Goal: Task Accomplishment & Management: Use online tool/utility

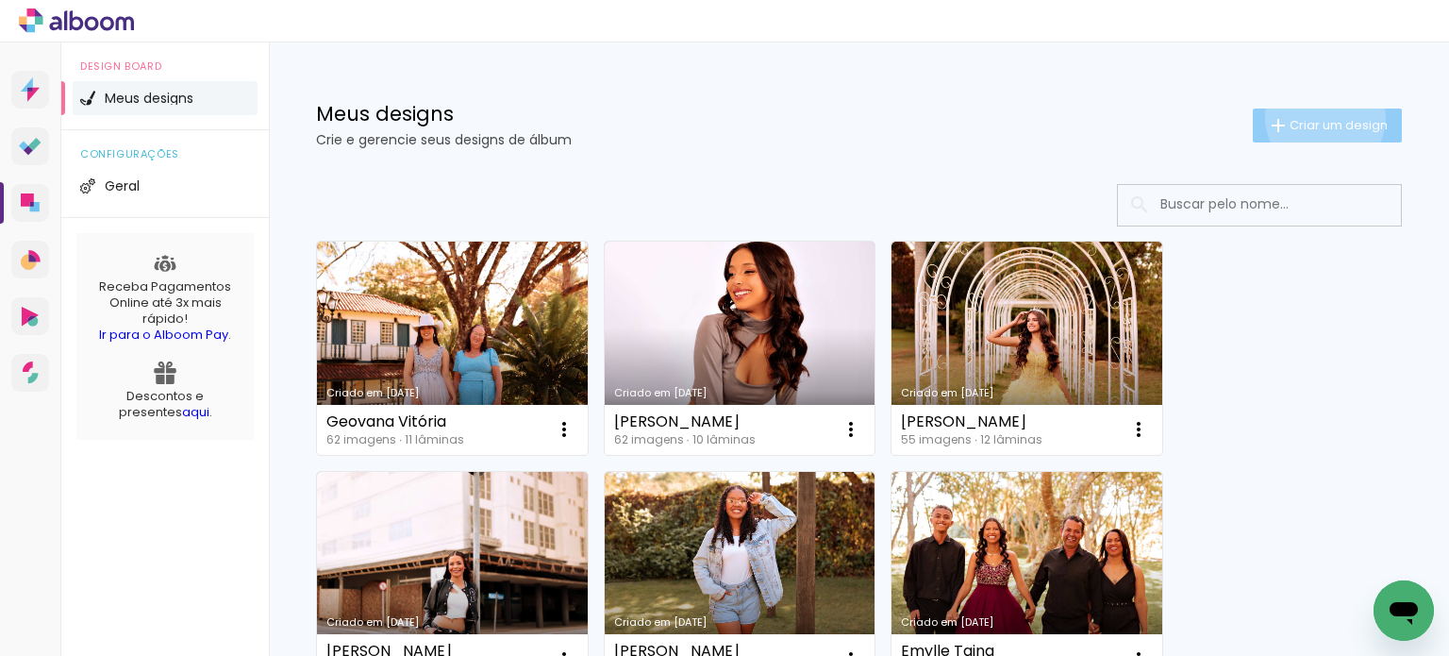
click at [1308, 119] on span "Criar um design" at bounding box center [1339, 125] width 98 height 12
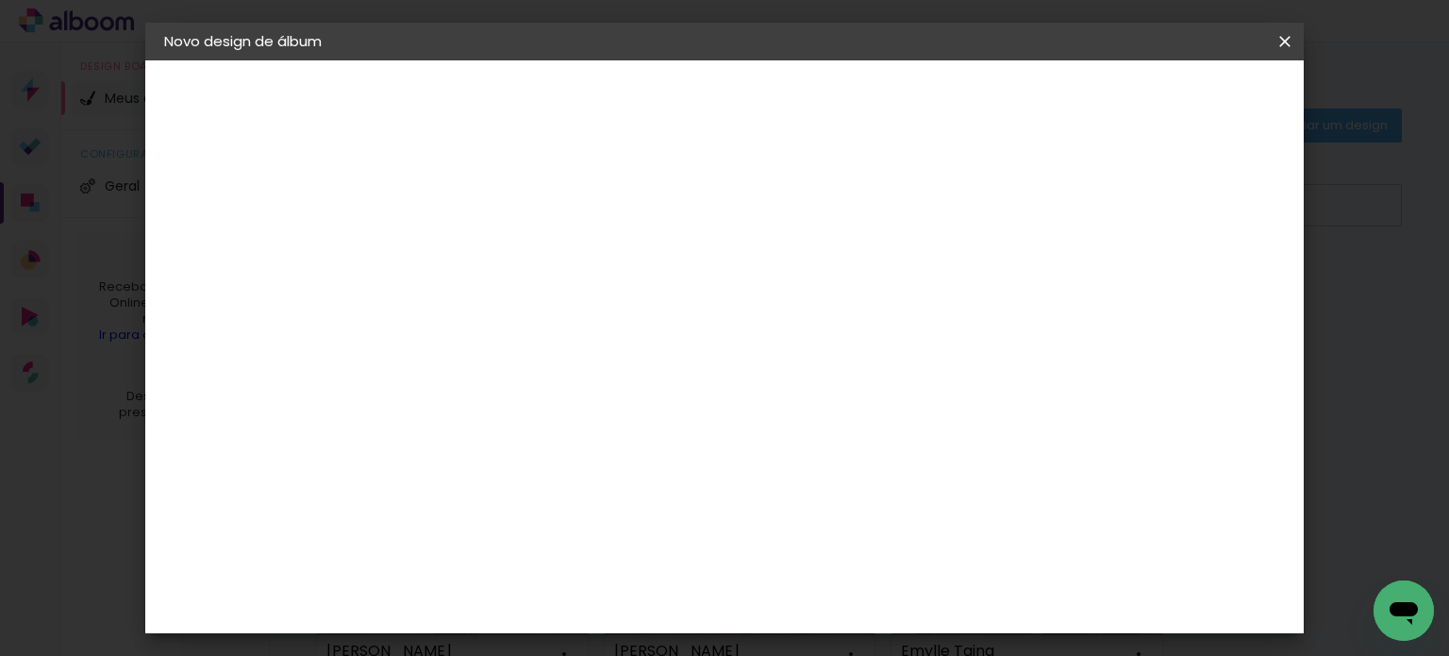
click at [473, 258] on input at bounding box center [473, 253] width 0 height 29
type input "[PERSON_NAME]"
type paper-input "[PERSON_NAME]"
click at [0, 0] on slot "Avançar" at bounding box center [0, 0] width 0 height 0
click at [616, 347] on input at bounding box center [521, 359] width 191 height 24
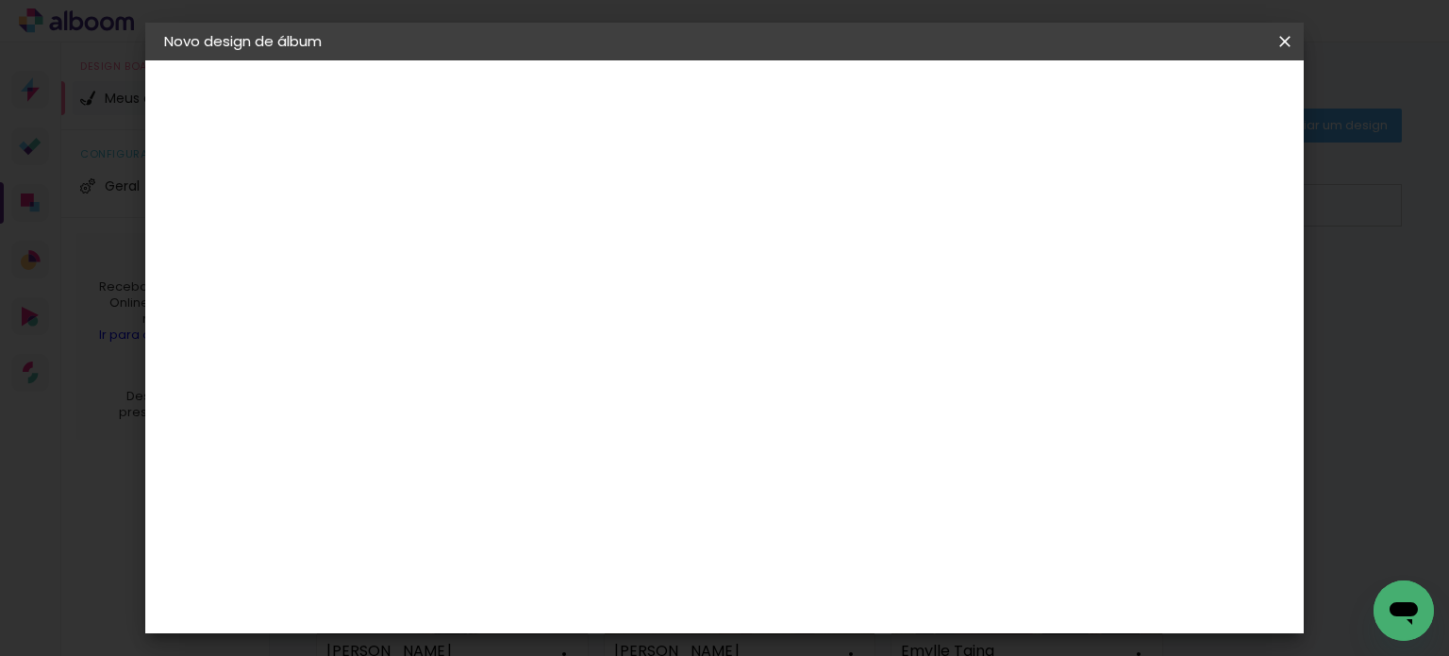
type input "cri"
type paper-input "cri"
click at [517, 471] on div "Criativa Álbuns" at bounding box center [488, 475] width 58 height 30
click at [0, 0] on slot "Avançar" at bounding box center [0, 0] width 0 height 0
click at [546, 314] on input "text" at bounding box center [510, 328] width 74 height 29
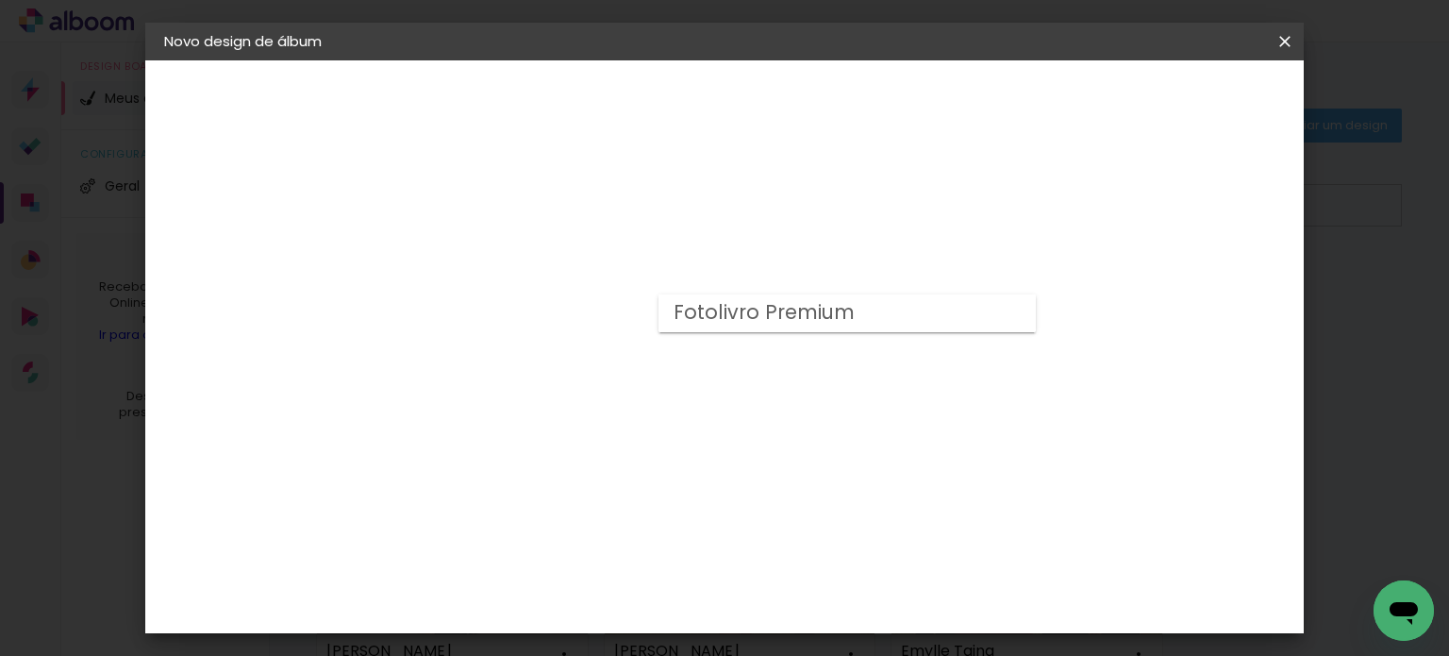
click at [0, 0] on slot "Fotolivro Premium" at bounding box center [0, 0] width 0 height 0
type input "Fotolivro Premium"
click at [670, 577] on span "30 × 30 cm" at bounding box center [635, 602] width 70 height 50
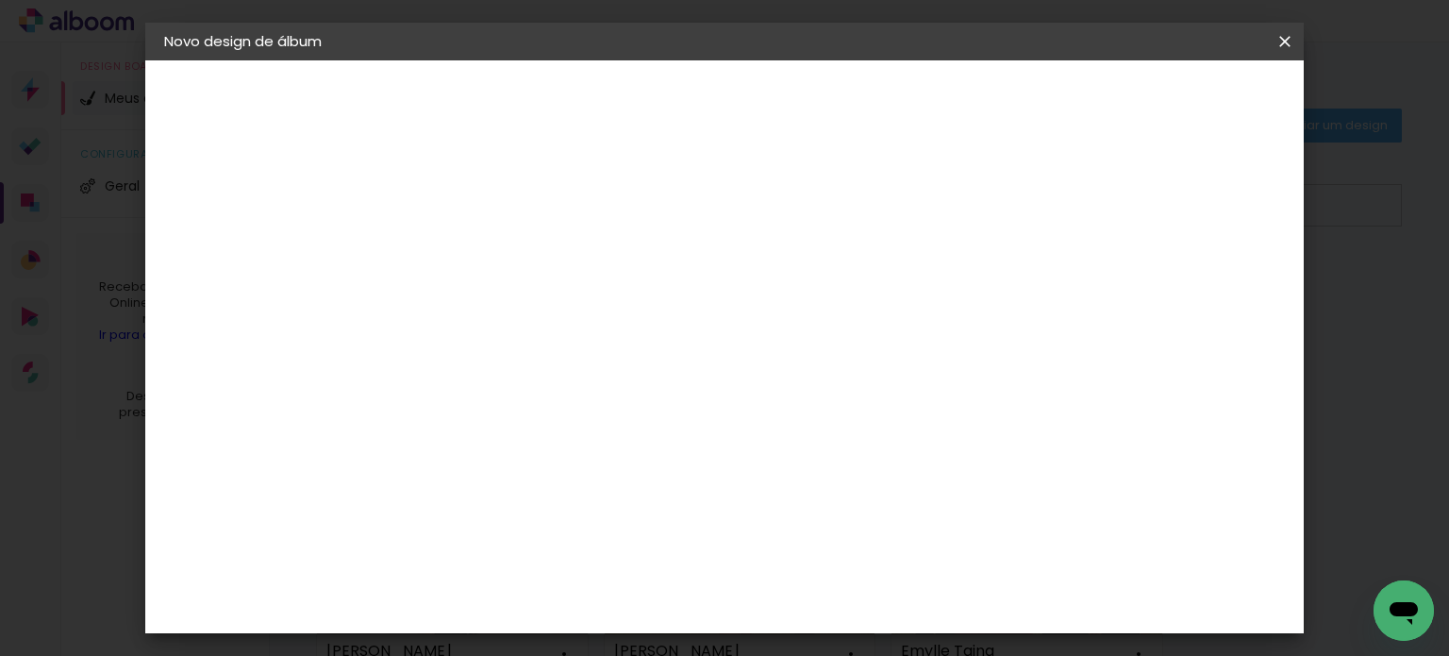
click at [0, 0] on slot "Avançar" at bounding box center [0, 0] width 0 height 0
click at [813, 199] on div at bounding box center [804, 203] width 17 height 17
type paper-checkbox "on"
click at [466, 204] on input "2" at bounding box center [458, 204] width 65 height 24
type input "1"
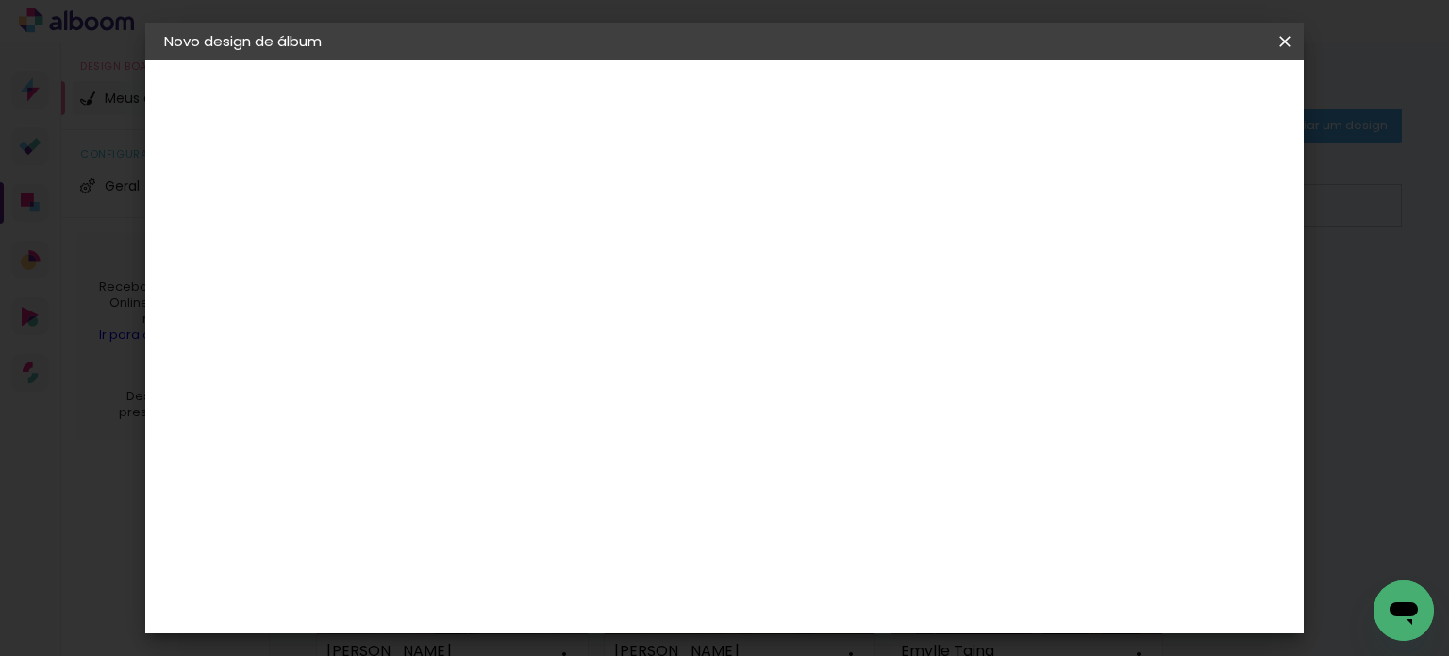
type paper-input "1"
click at [920, 106] on span "Iniciar design" at bounding box center [877, 99] width 86 height 13
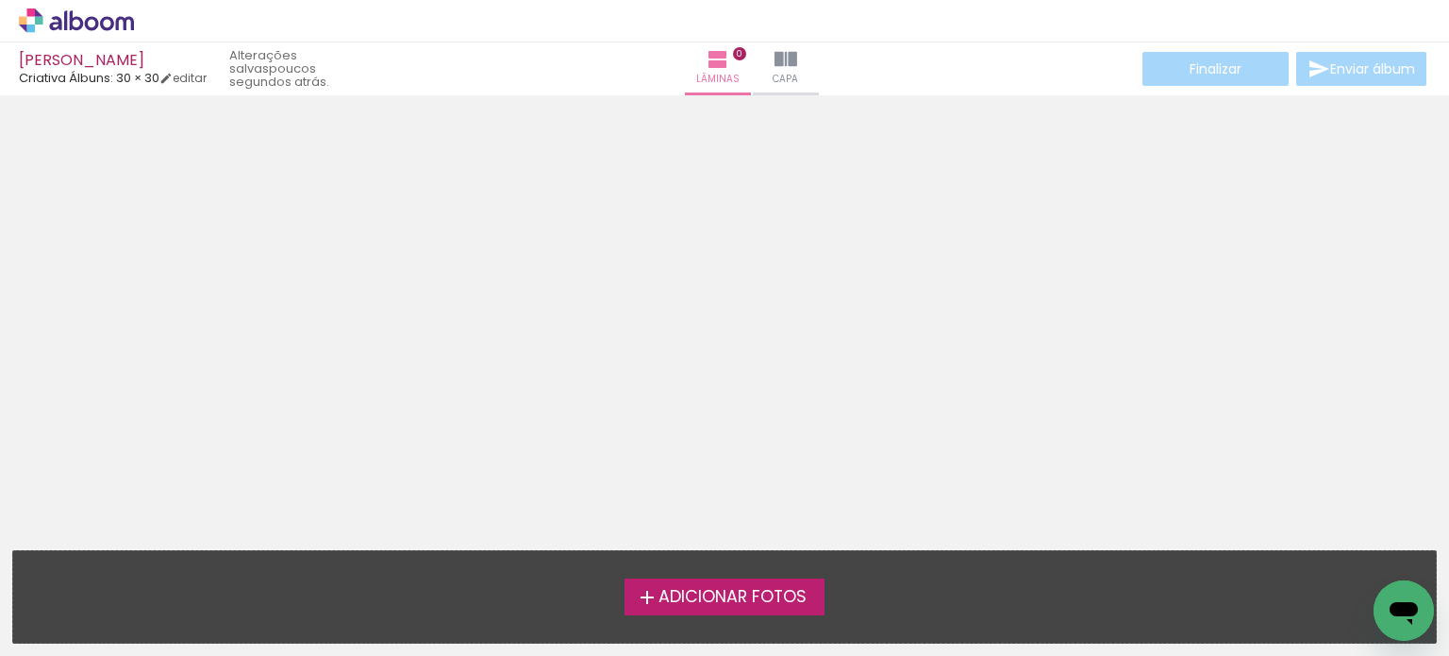
click at [769, 593] on span "Adicionar Fotos" at bounding box center [733, 597] width 148 height 17
click at [0, 0] on input "file" at bounding box center [0, 0] width 0 height 0
click at [792, 589] on span "Adicionar Fotos" at bounding box center [733, 597] width 148 height 17
click at [0, 0] on input "file" at bounding box center [0, 0] width 0 height 0
